Goal: Task Accomplishment & Management: Manage account settings

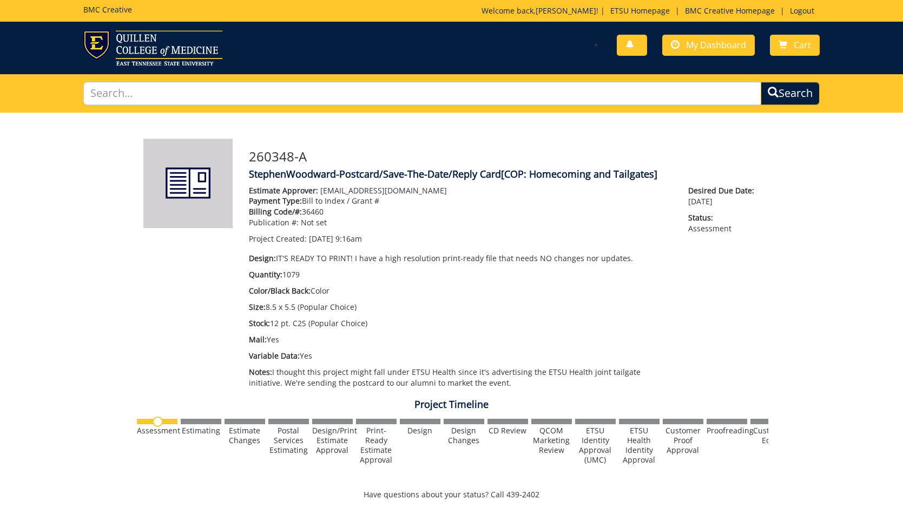
scroll to position [398, 0]
click at [680, 62] on div "You have no new notifications My Dashboard Cart" at bounding box center [451, 47] width 903 height 35
click at [695, 35] on link "My Dashboard" at bounding box center [709, 45] width 93 height 21
click at [697, 40] on span "My Dashboard" at bounding box center [716, 45] width 60 height 12
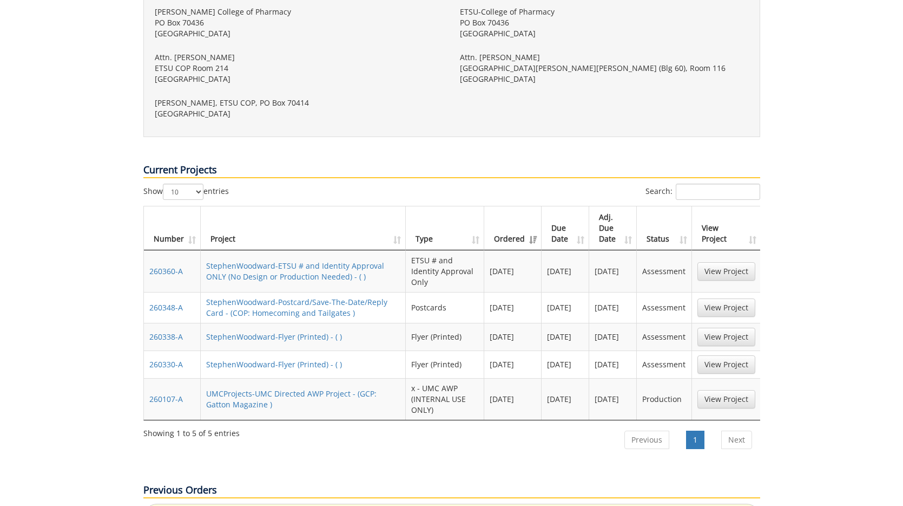
scroll to position [455, 0]
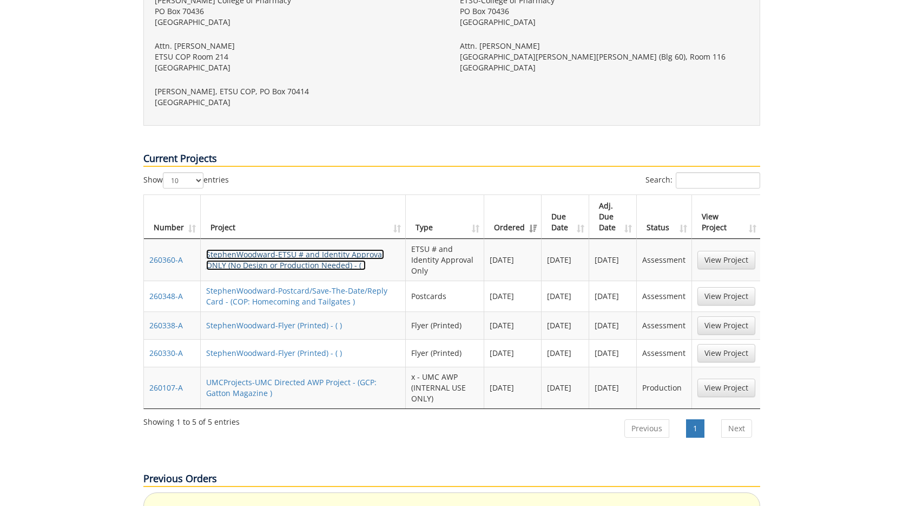
click at [338, 249] on link "StephenWoodward-ETSU # and Identity Approval ONLY (No Design or Production Need…" at bounding box center [295, 259] width 178 height 21
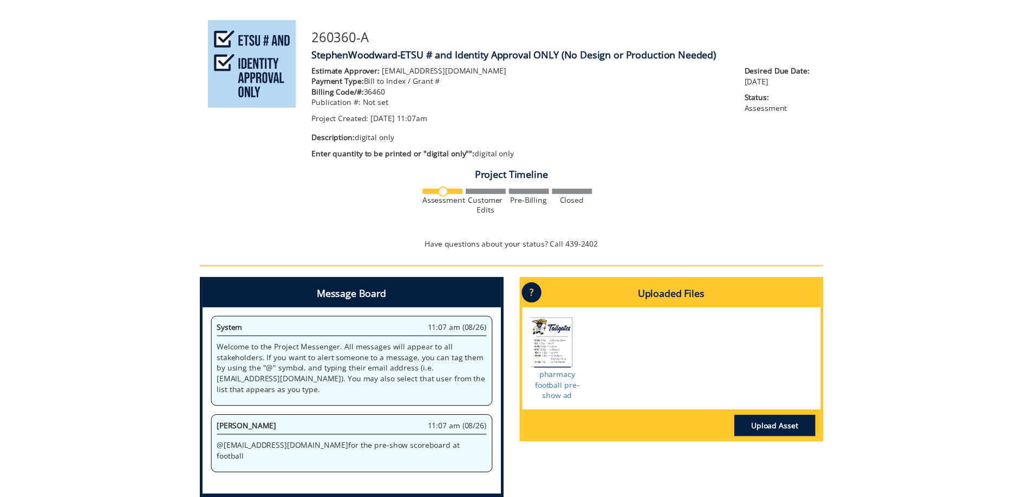
scroll to position [248, 0]
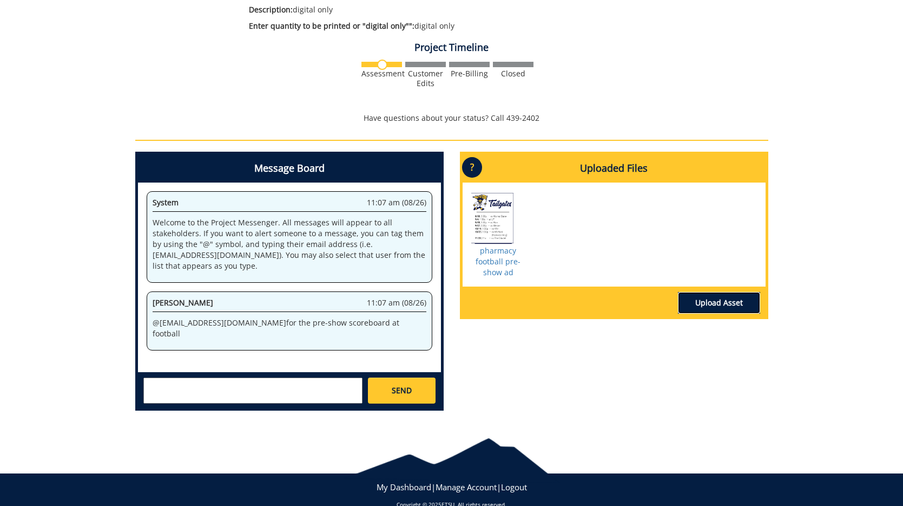
click at [718, 310] on link "Upload Asset" at bounding box center [719, 303] width 82 height 22
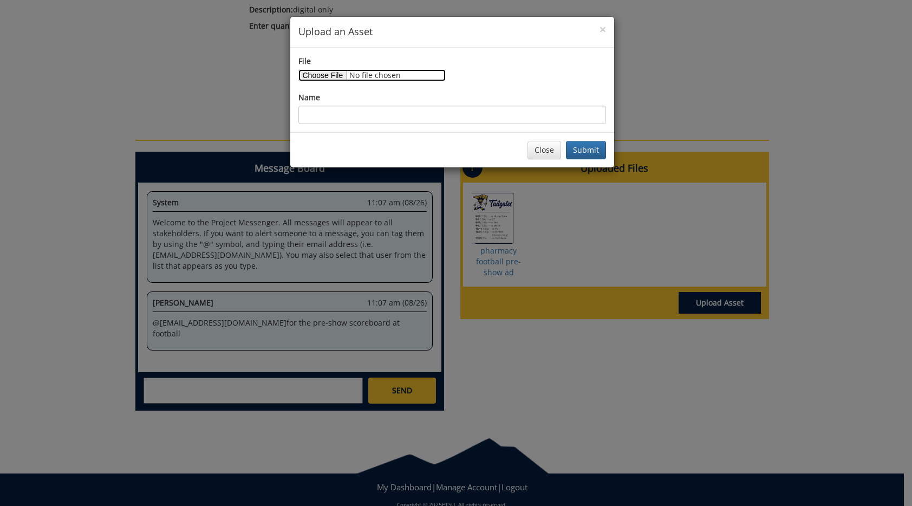
click at [337, 73] on input "File" at bounding box center [371, 75] width 147 height 12
type input "C:\fakepath\COP football ad final f25.png"
click at [490, 119] on input "Name" at bounding box center [451, 115] width 307 height 18
type input "preshow ad -- corrected"
click at [581, 154] on button "Submit" at bounding box center [586, 150] width 40 height 18
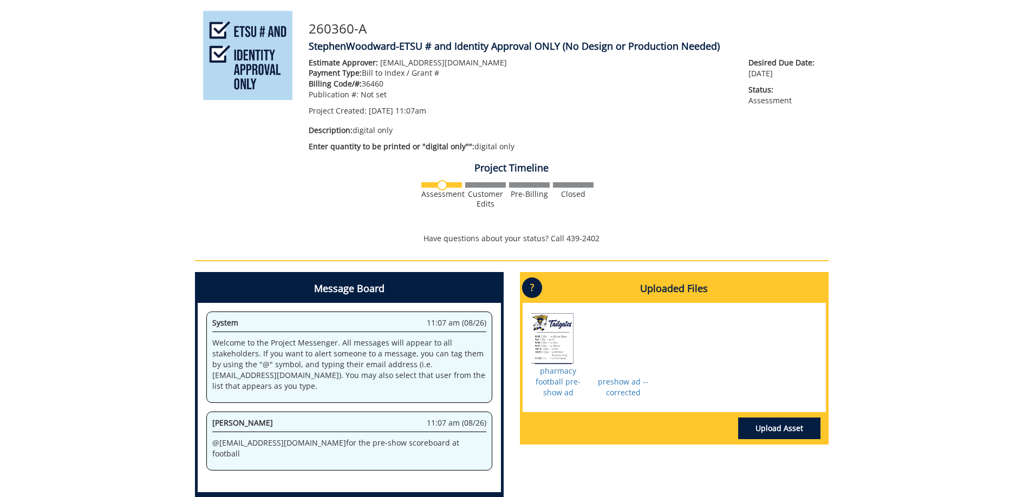
scroll to position [0, 0]
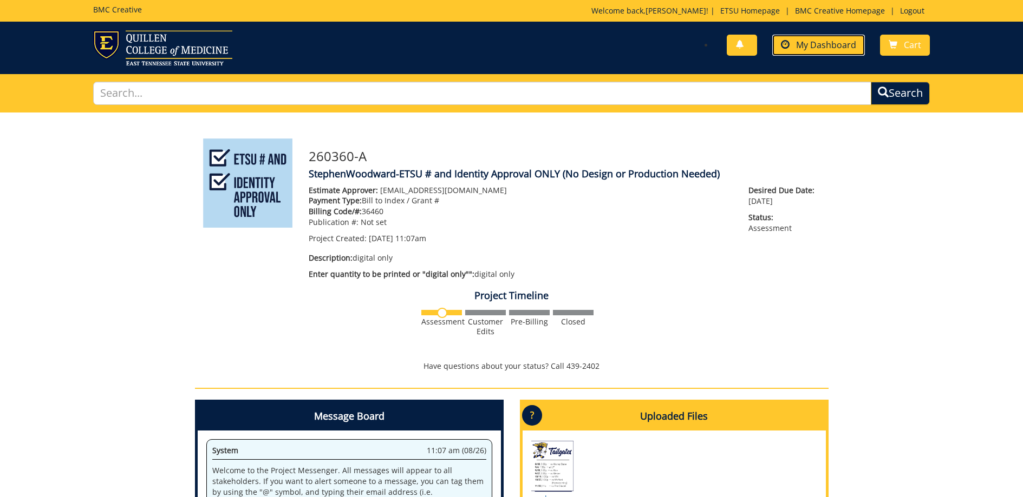
click at [824, 50] on span "My Dashboard" at bounding box center [826, 45] width 60 height 12
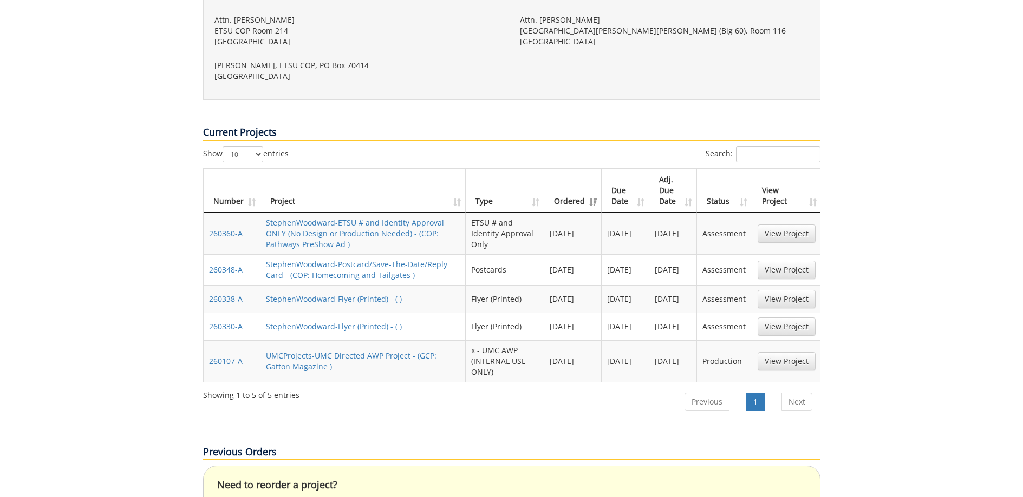
scroll to position [487, 0]
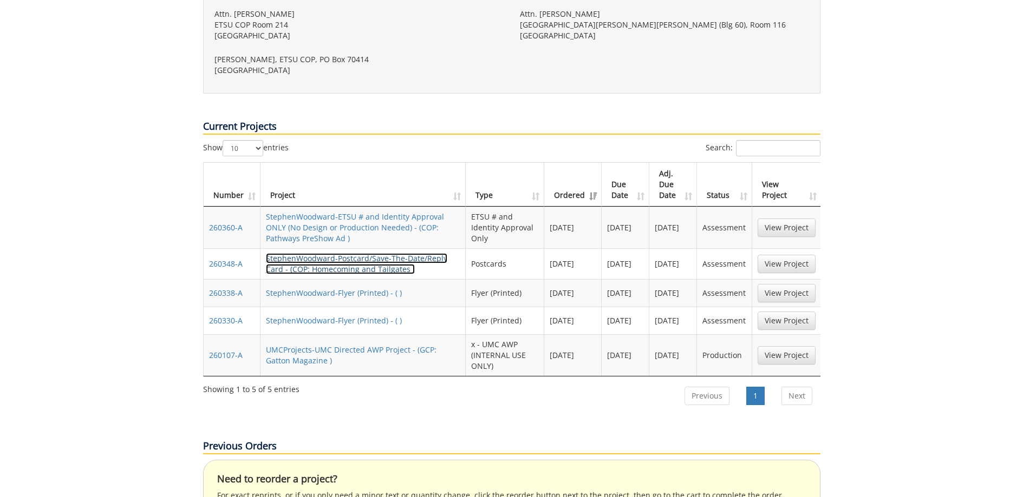
click at [330, 253] on link "StephenWoodward-Postcard/Save-The-Date/Reply Card - (COP: Homecoming and Tailga…" at bounding box center [356, 263] width 181 height 21
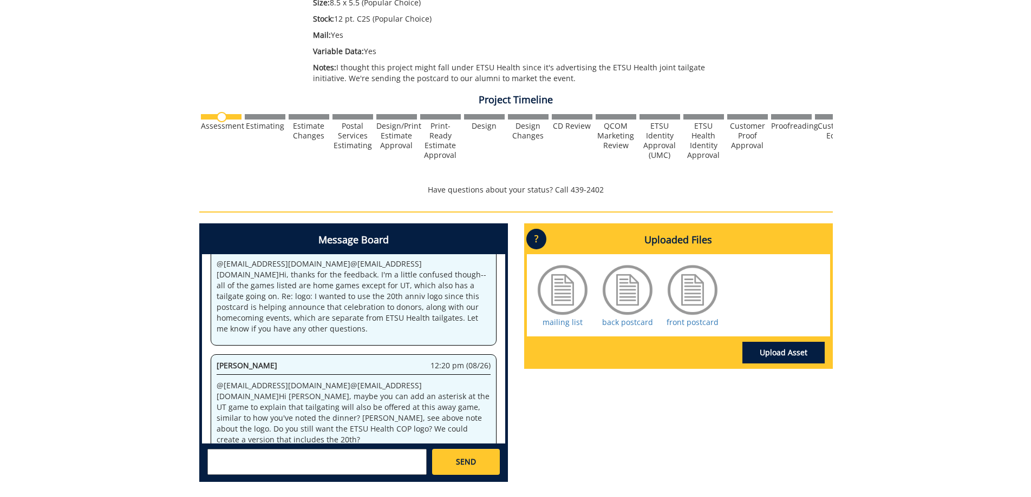
scroll to position [402, 0]
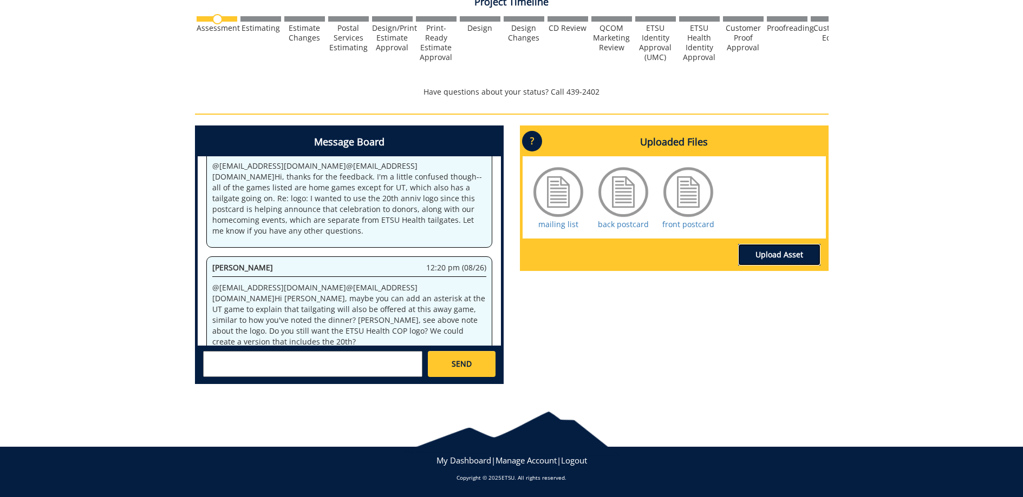
click at [789, 255] on link "Upload Asset" at bounding box center [779, 255] width 82 height 22
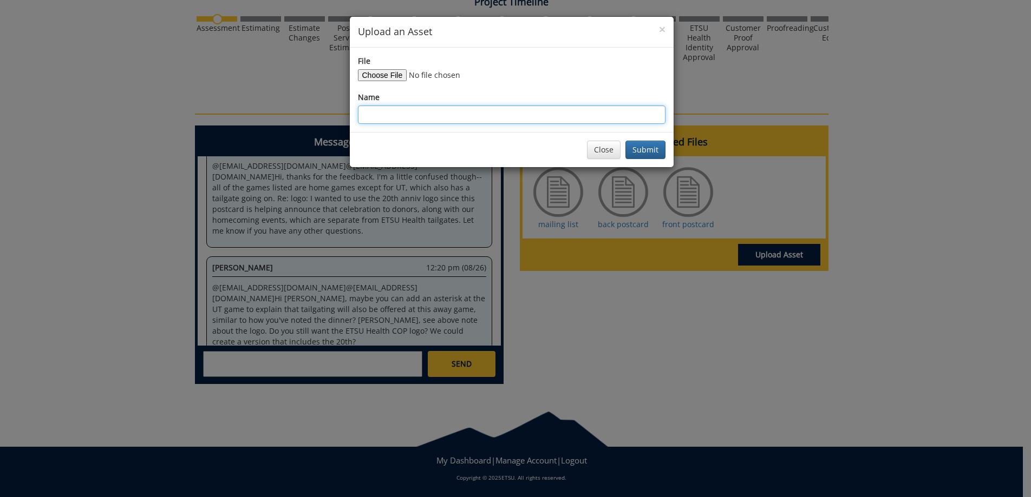
click at [493, 110] on input "Name" at bounding box center [511, 115] width 307 height 18
type input "back postcard with etsu health logo"
click at [391, 62] on div "File" at bounding box center [511, 68] width 307 height 25
click at [391, 83] on div "File Name back postcard with etsu health logo" at bounding box center [511, 90] width 307 height 68
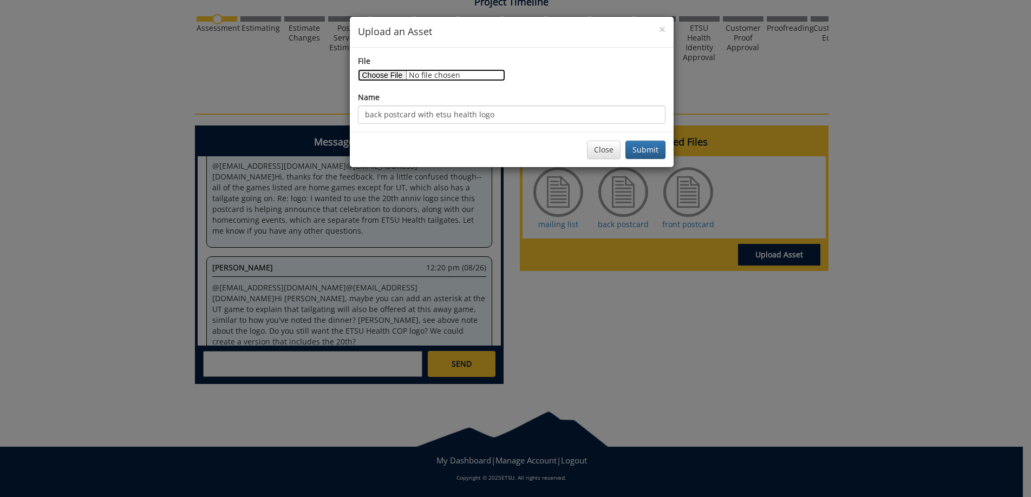
click at [390, 73] on input "File" at bounding box center [431, 75] width 147 height 12
type input "C:\fakepath\homecoming+tailgate back postcard 8.26.25.pdf"
click at [638, 152] on button "Submit" at bounding box center [645, 150] width 40 height 18
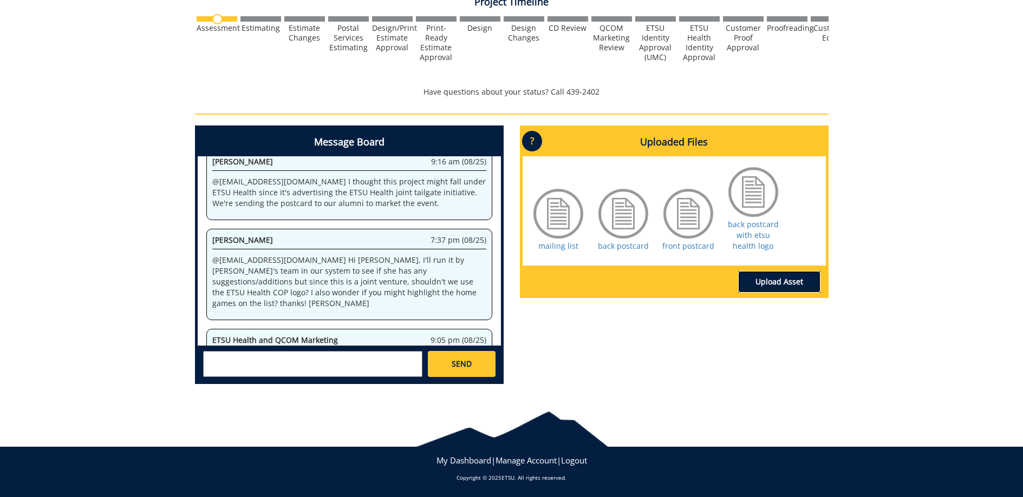
scroll to position [3305, 0]
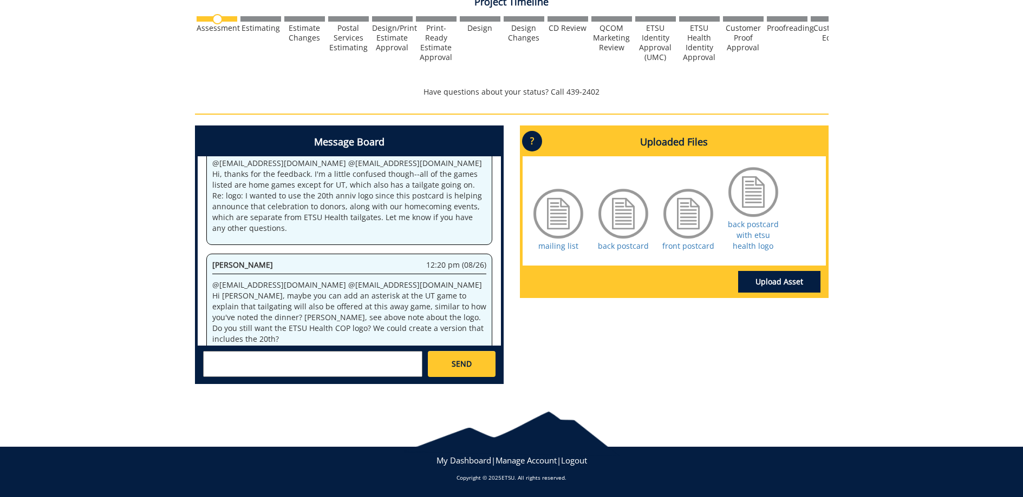
click at [342, 351] on textarea at bounding box center [312, 364] width 219 height 26
click at [344, 353] on textarea at bounding box center [312, 364] width 219 height 26
click at [378, 362] on textarea at bounding box center [312, 364] width 219 height 26
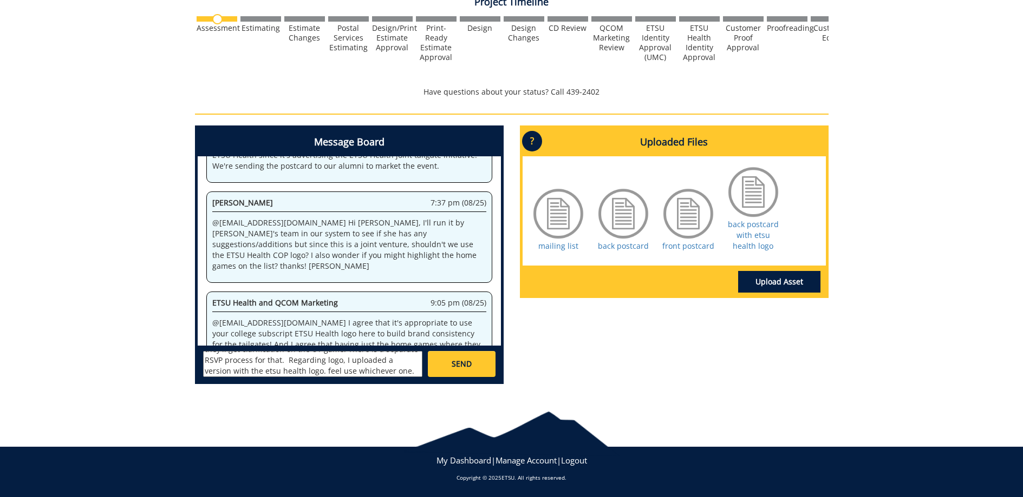
scroll to position [52, 0]
type textarea "@fair@mail.etsu.edu @ETSUHealthProjects@etsu.edu Hi, Jill and I just talked on …"
click at [467, 356] on link "SEND" at bounding box center [461, 364] width 67 height 26
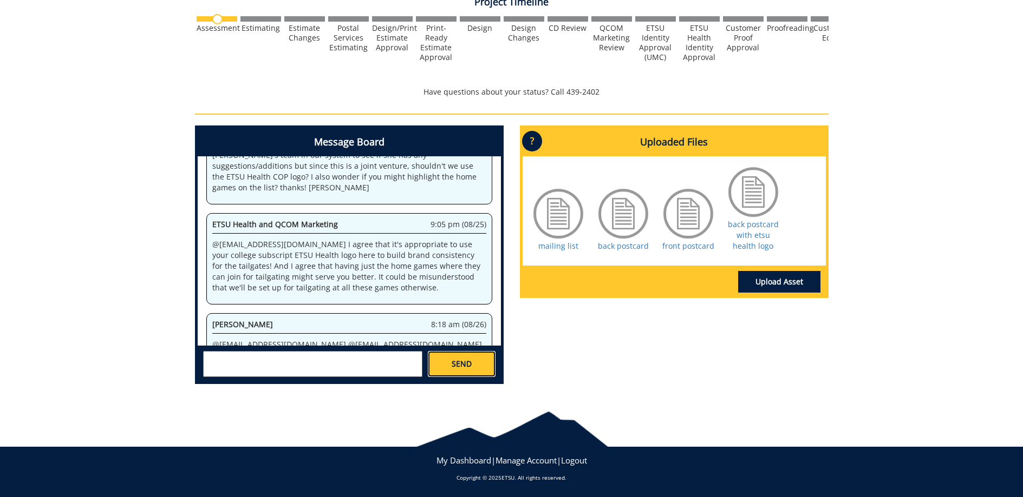
scroll to position [13796, 0]
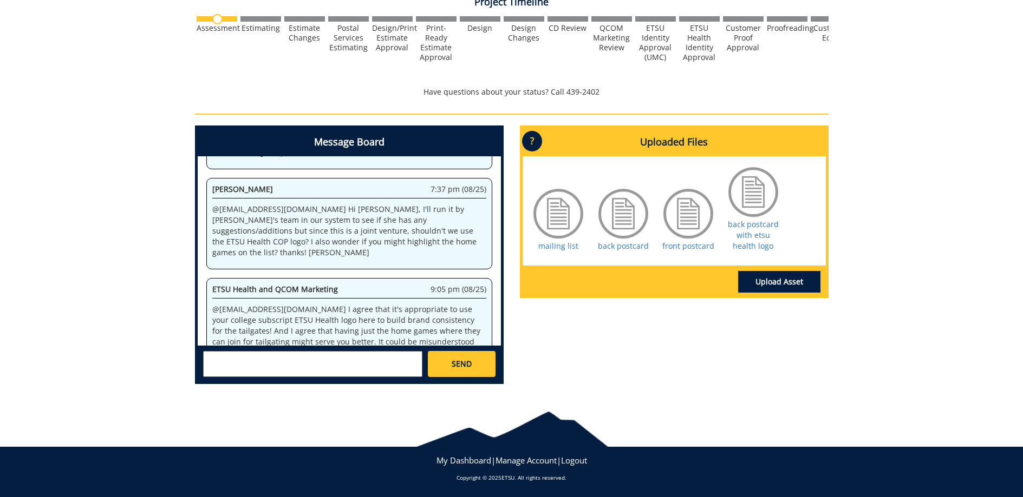
click at [366, 357] on textarea at bounding box center [312, 364] width 219 height 26
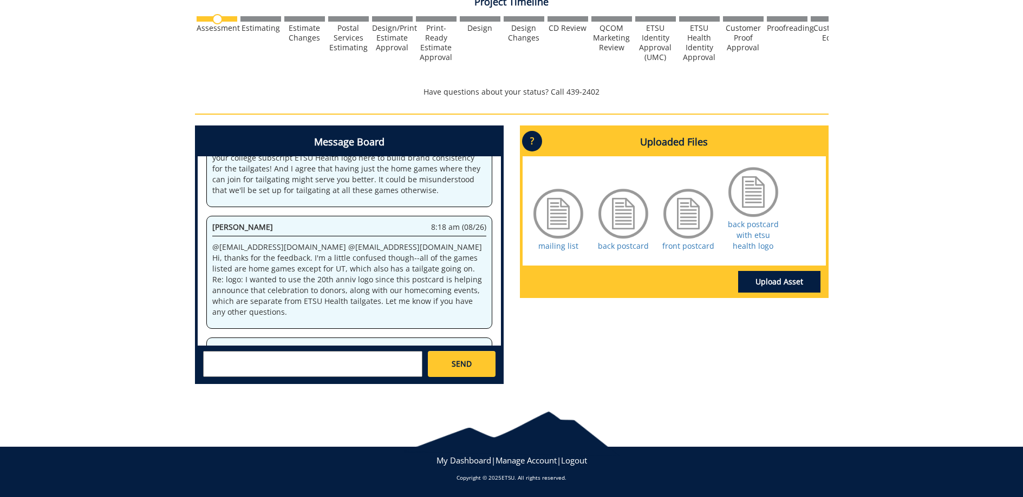
scroll to position [30945, 0]
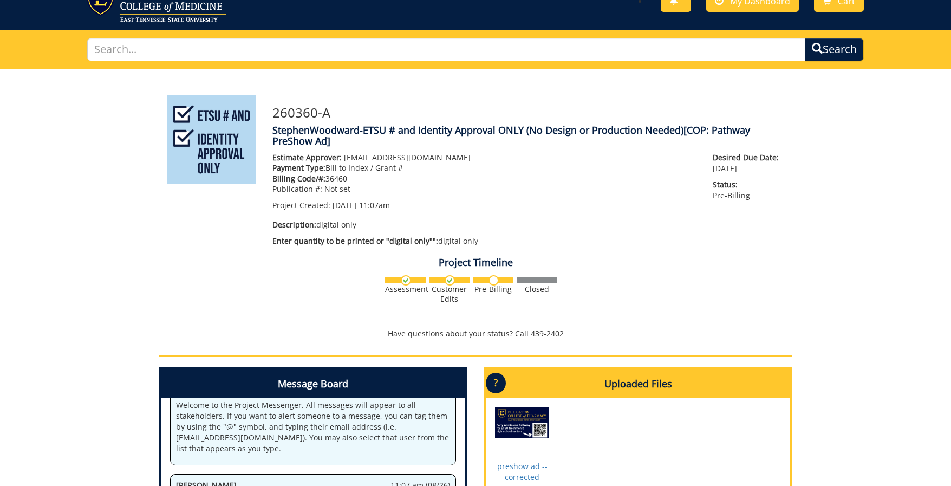
scroll to position [291, 0]
